Goal: Task Accomplishment & Management: Manage account settings

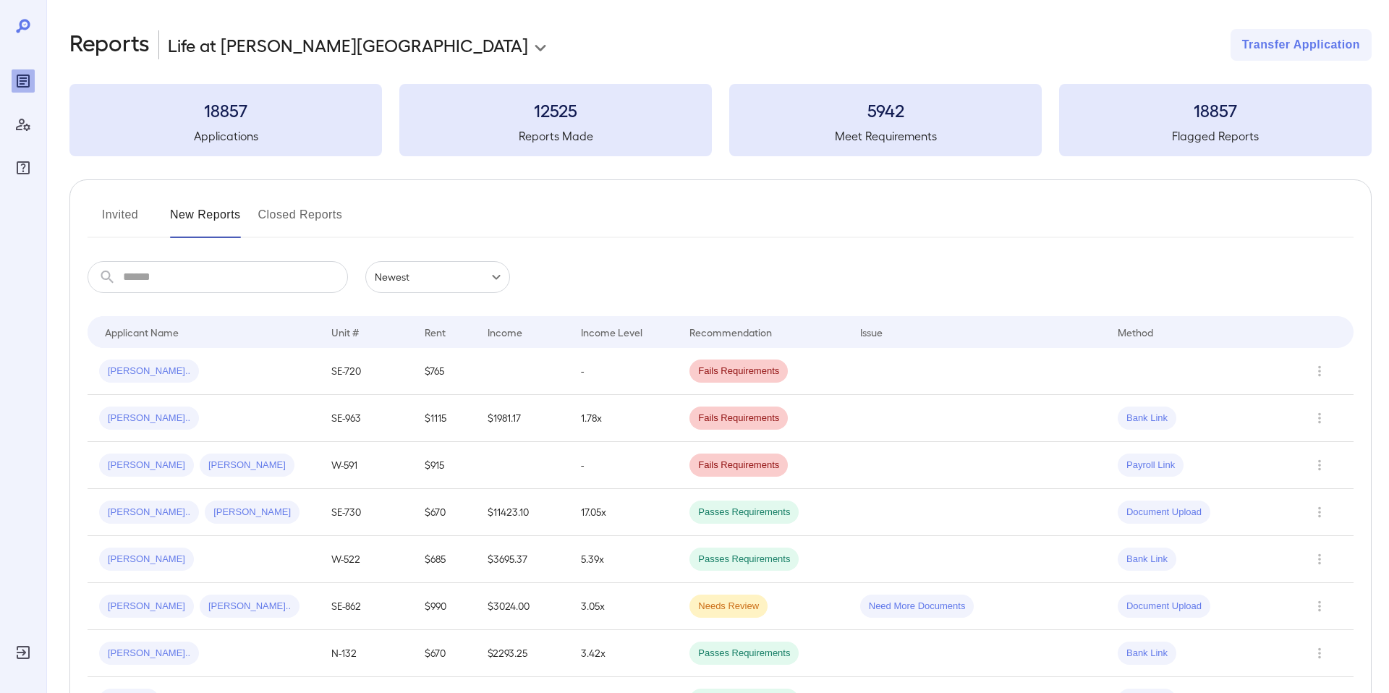
click at [122, 220] on button "Invited" at bounding box center [120, 220] width 65 height 35
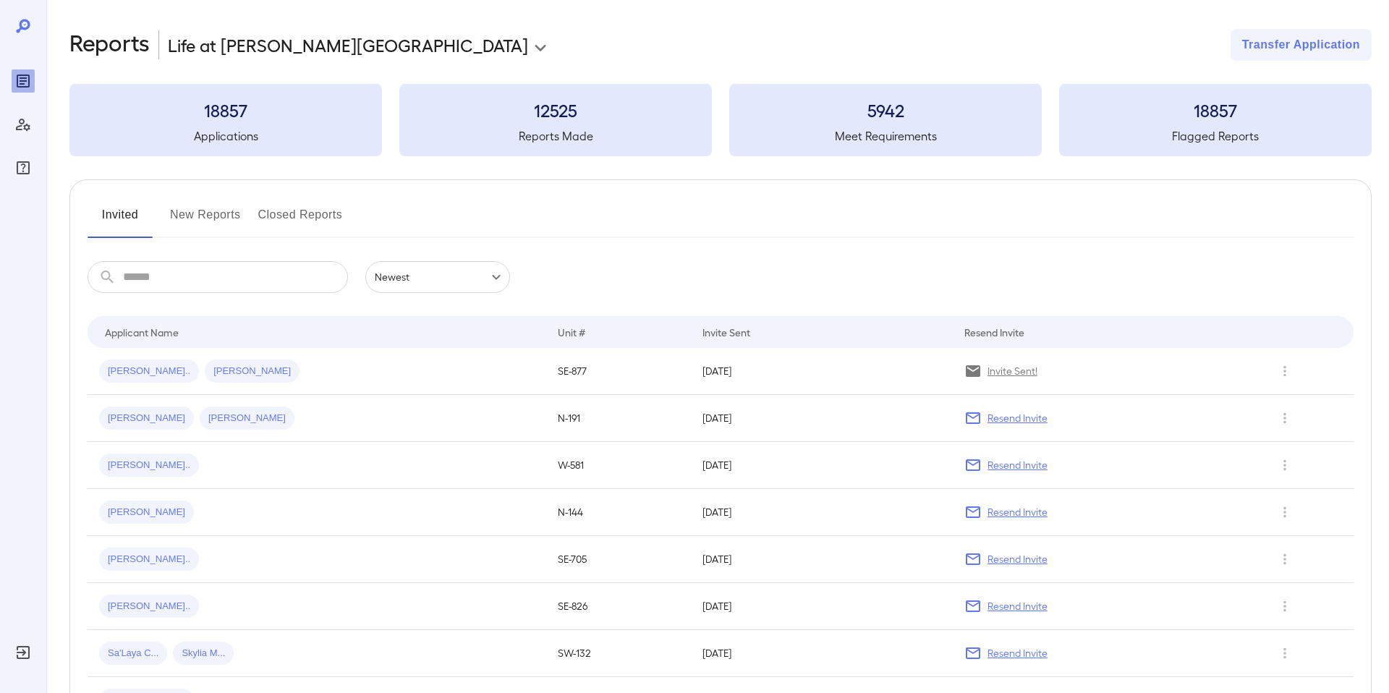
click at [166, 280] on input "text" at bounding box center [235, 277] width 225 height 32
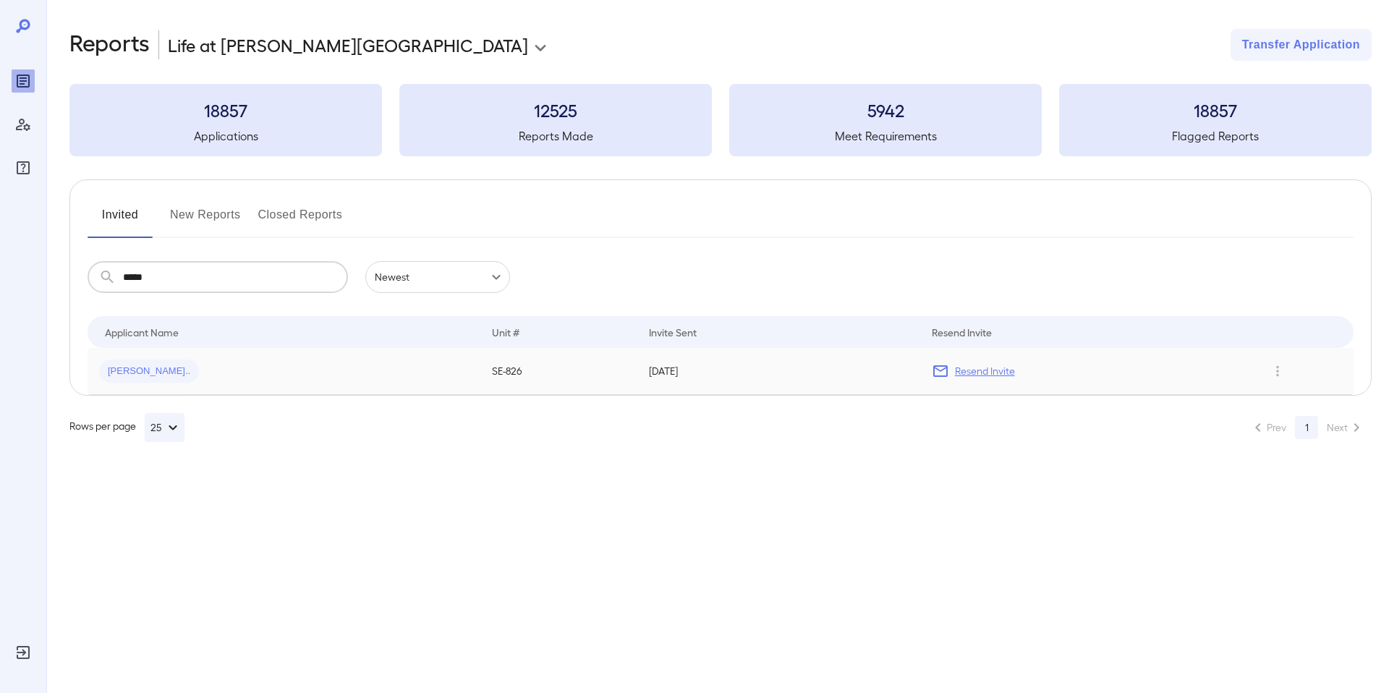
type input "*****"
click at [148, 372] on span "[PERSON_NAME].." at bounding box center [149, 372] width 100 height 14
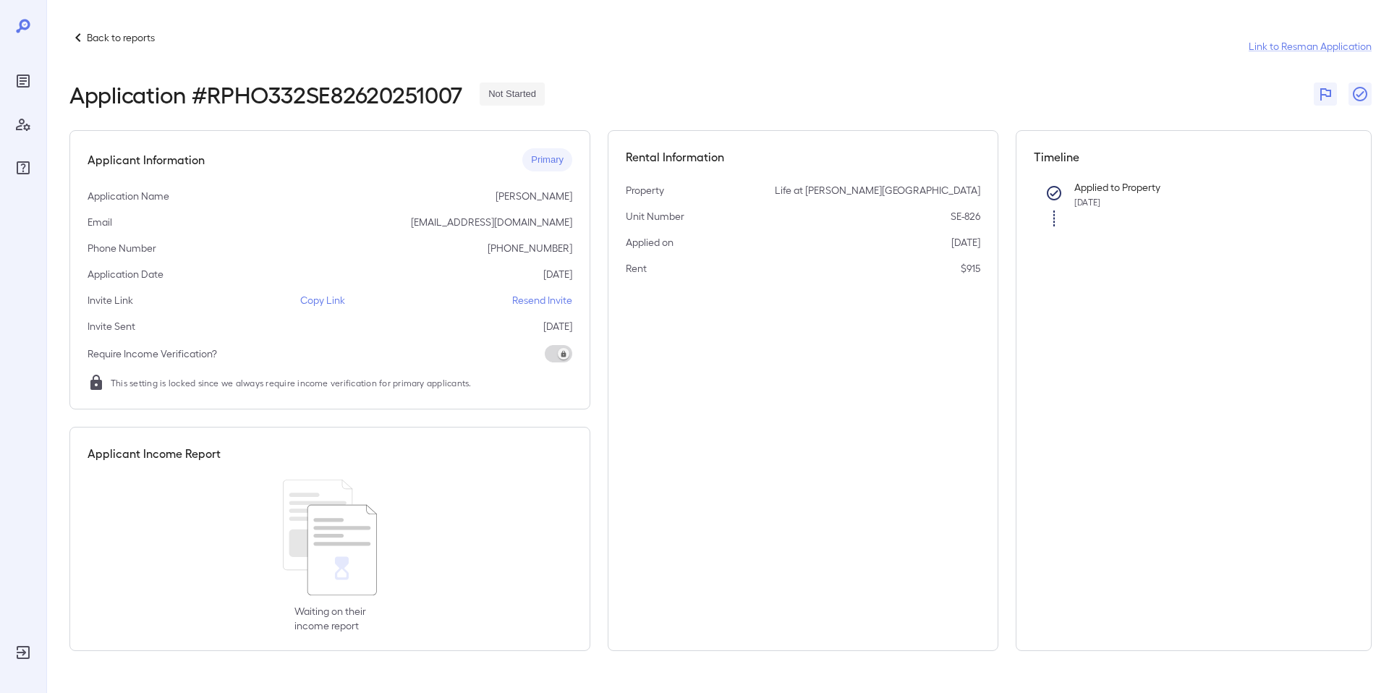
click at [532, 299] on p "Resend Invite" at bounding box center [542, 300] width 60 height 14
click at [323, 301] on p "Copy Link" at bounding box center [322, 300] width 45 height 14
